Goal: Find specific page/section

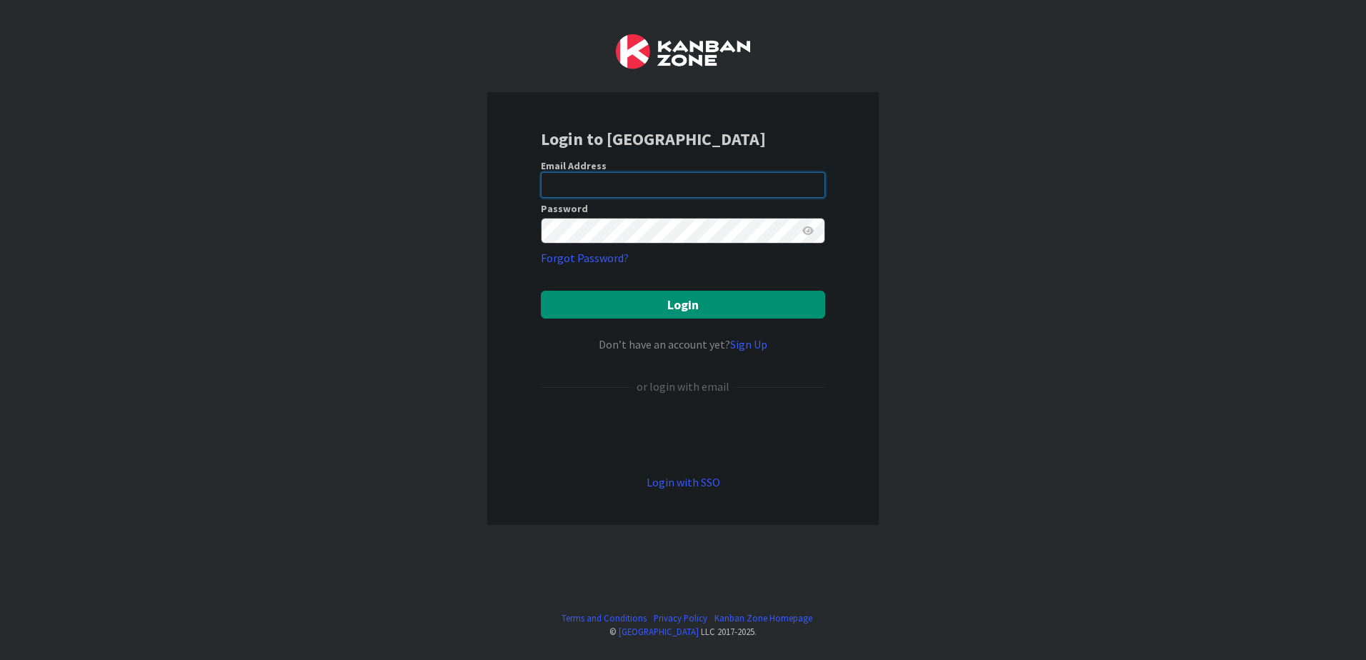
type input "[EMAIL_ADDRESS][DOMAIN_NAME]"
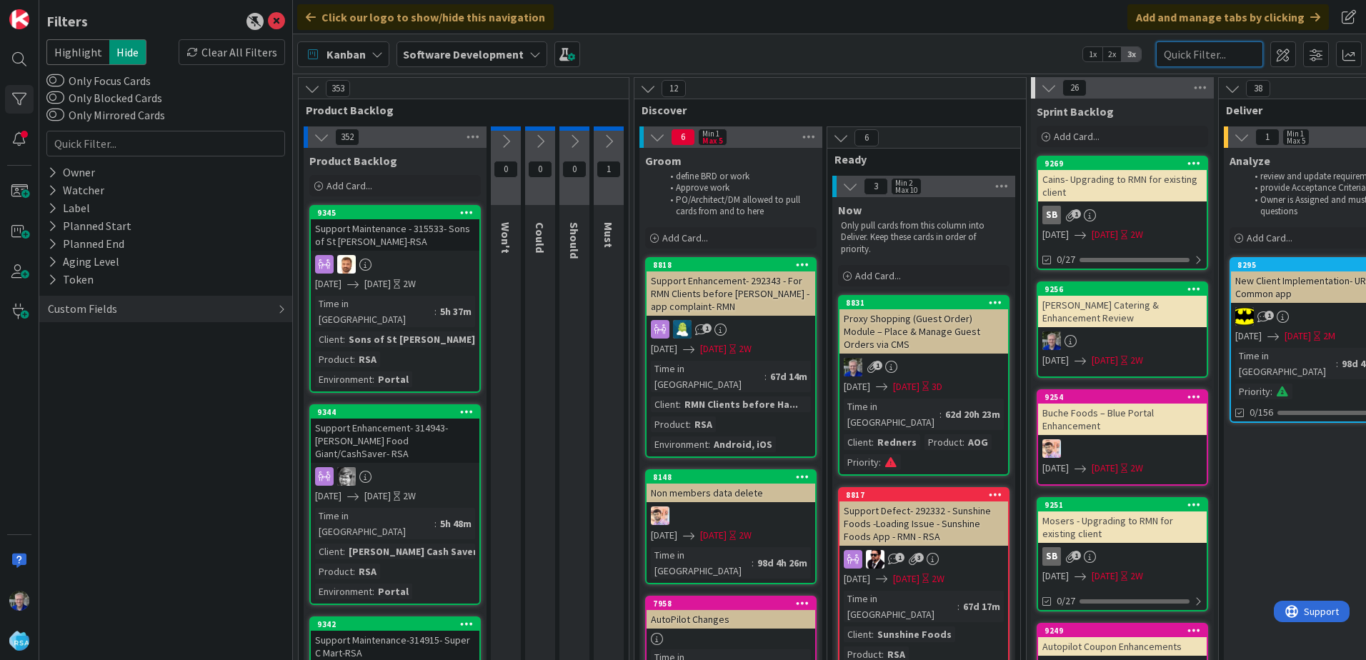
click at [1191, 56] on input "text" at bounding box center [1209, 54] width 107 height 26
type input "bag"
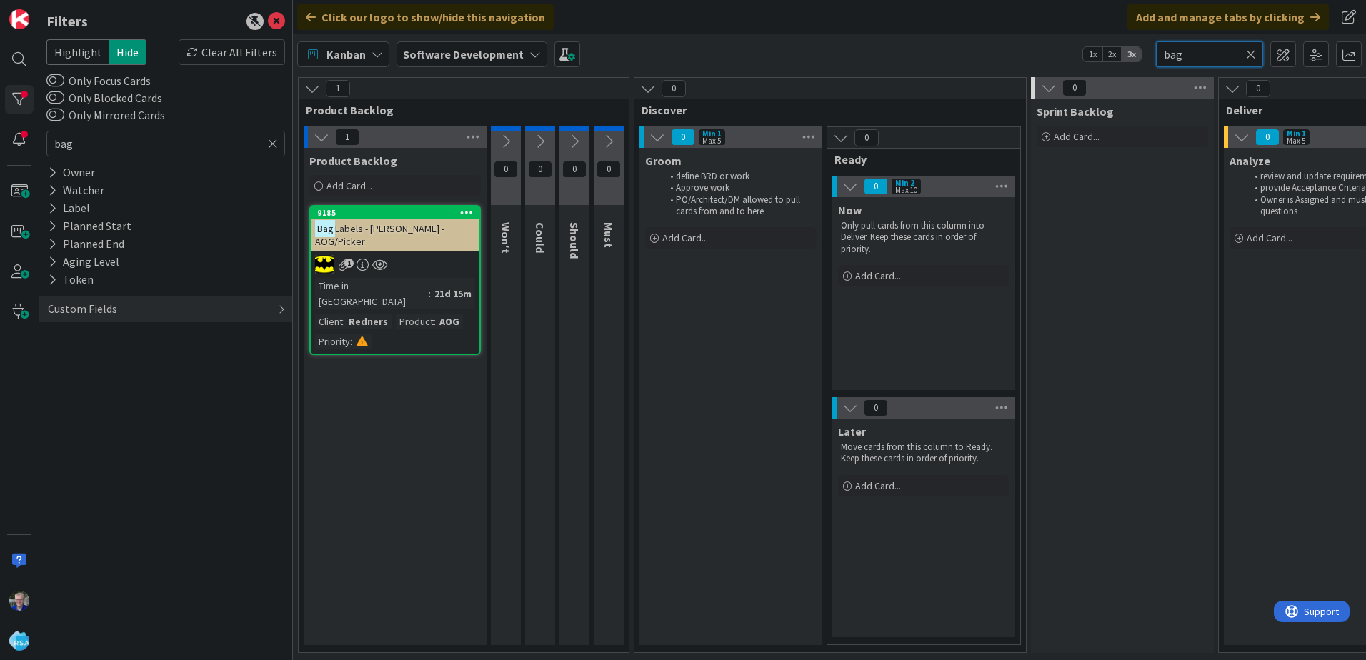
type input "bag"
click at [371, 229] on span "Labels - [PERSON_NAME] - AOG/Picker" at bounding box center [379, 235] width 129 height 26
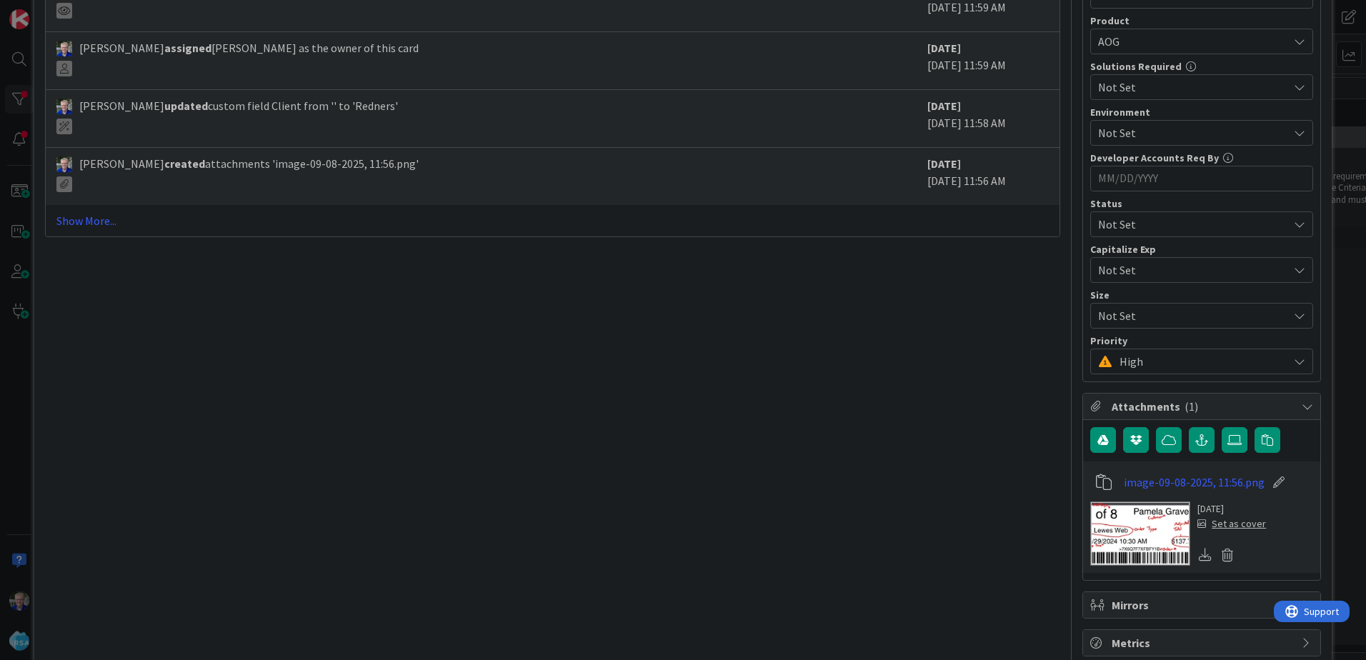
scroll to position [629, 0]
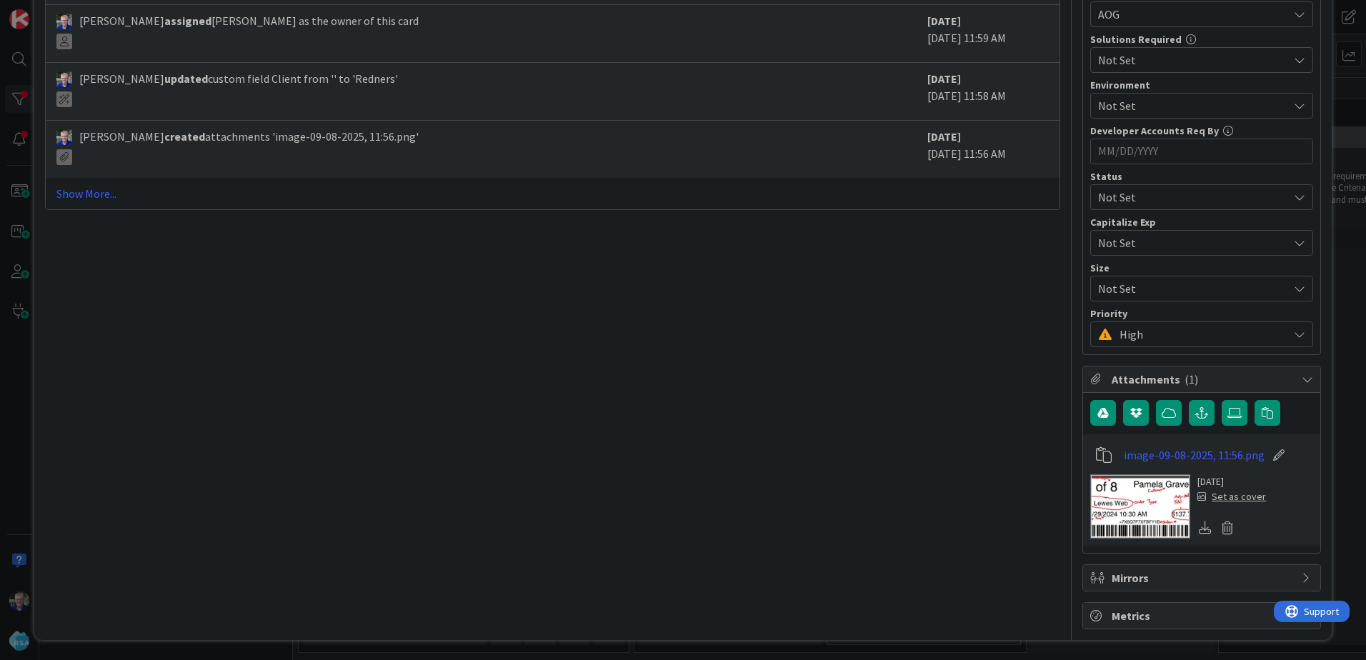
click at [1133, 495] on img at bounding box center [1140, 506] width 100 height 64
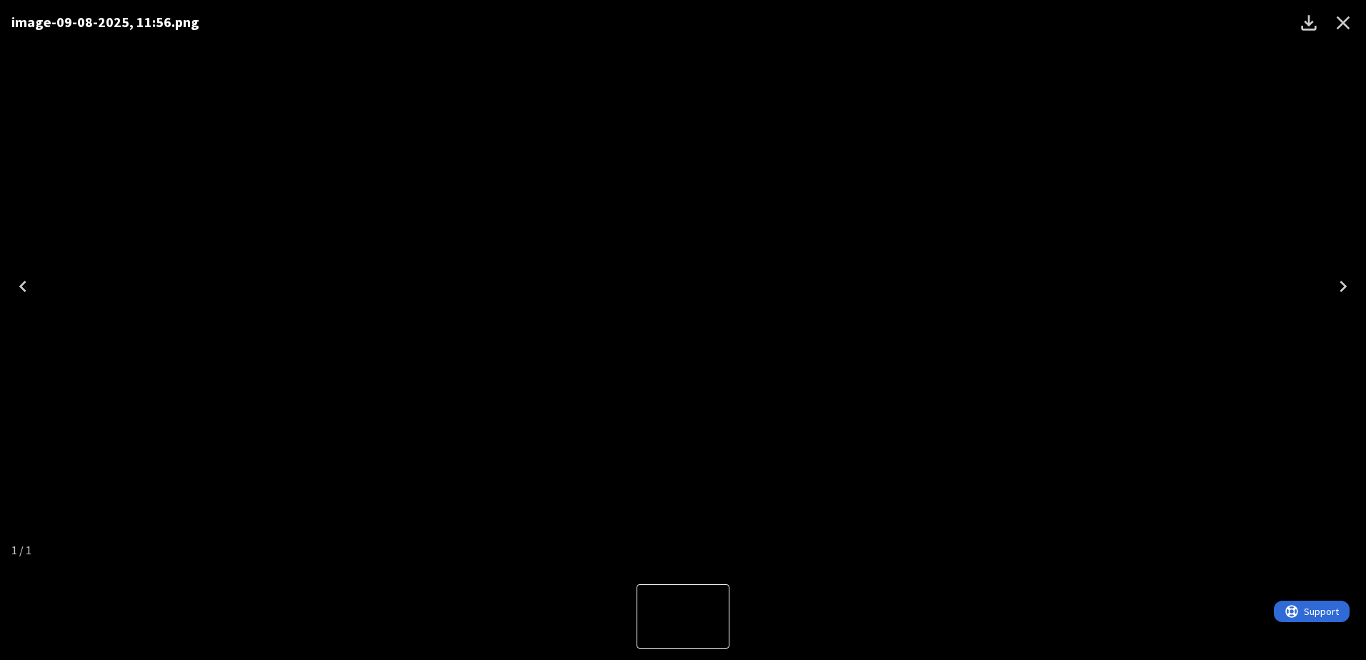
click at [1338, 21] on icon "Close" at bounding box center [1342, 22] width 23 height 23
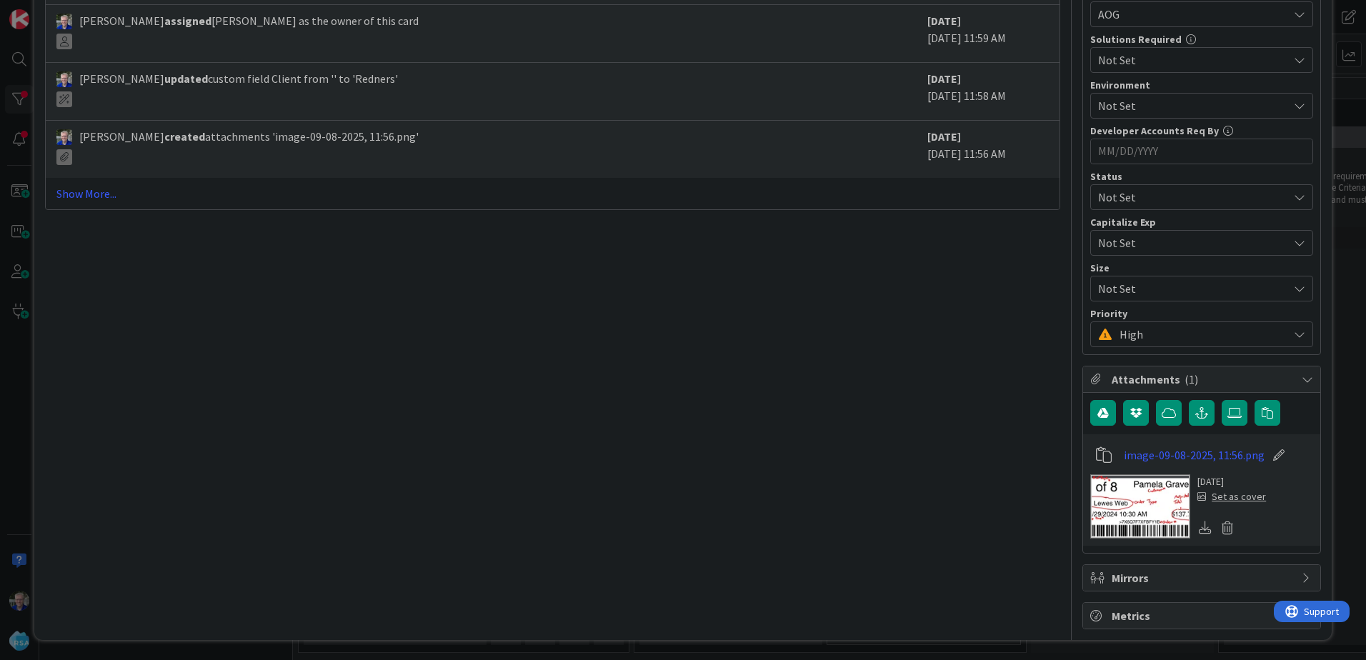
scroll to position [0, 0]
